Goal: Information Seeking & Learning: Learn about a topic

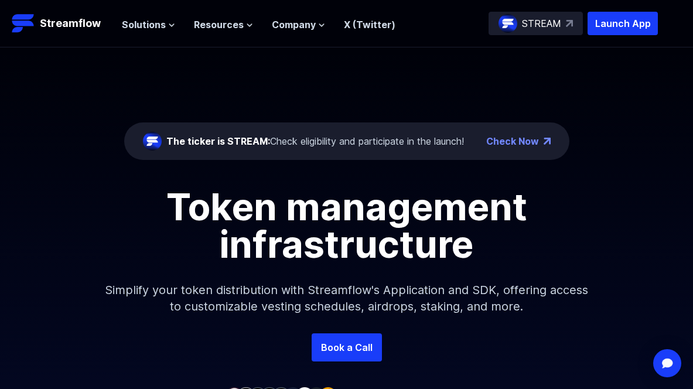
click at [609, 23] on p "Launch App" at bounding box center [623, 23] width 70 height 23
click at [146, 30] on span "Solutions" at bounding box center [144, 25] width 44 height 14
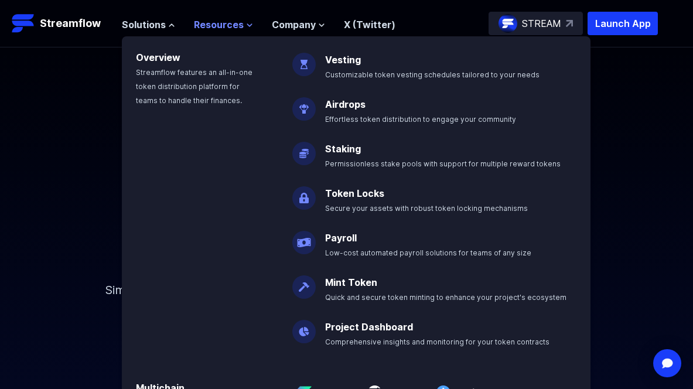
click at [209, 28] on span "Resources" at bounding box center [219, 25] width 50 height 14
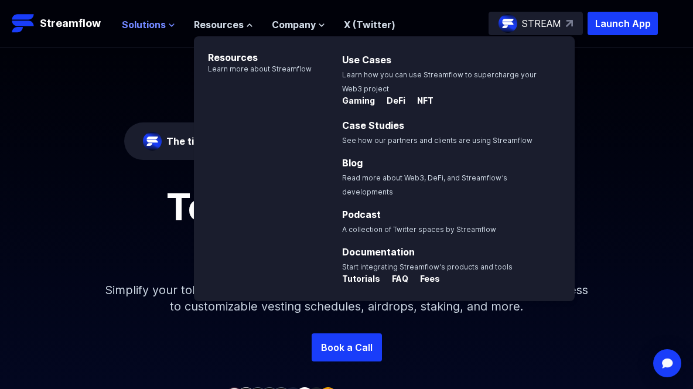
click at [146, 26] on span "Solutions" at bounding box center [144, 25] width 44 height 14
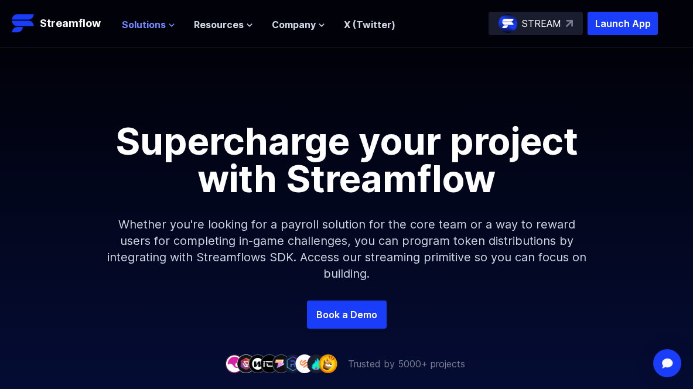
click at [142, 26] on span "Solutions" at bounding box center [144, 25] width 44 height 14
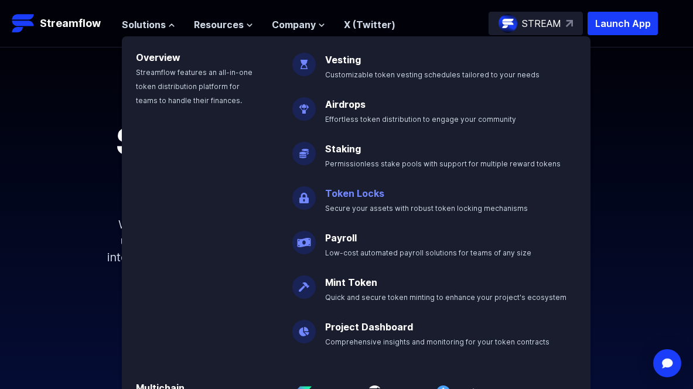
click at [357, 198] on link "Token Locks" at bounding box center [354, 193] width 59 height 12
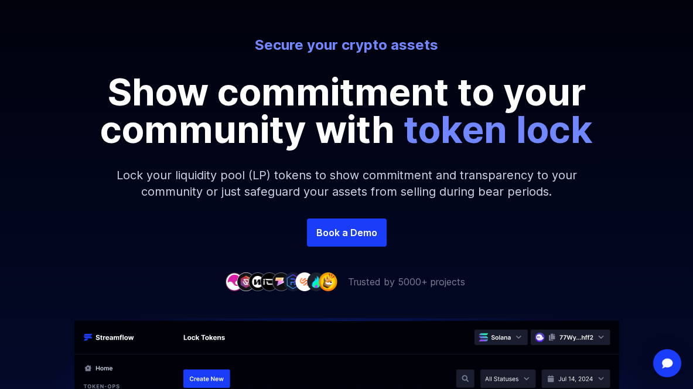
scroll to position [119, 0]
